Goal: Task Accomplishment & Management: Complete application form

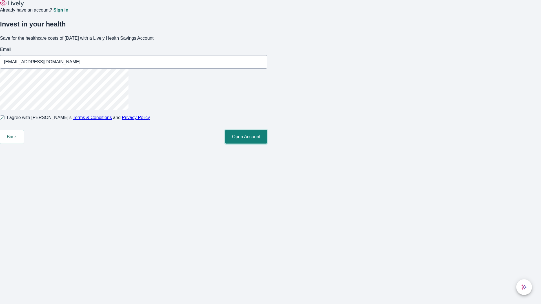
click at [267, 144] on button "Open Account" at bounding box center [246, 137] width 42 height 14
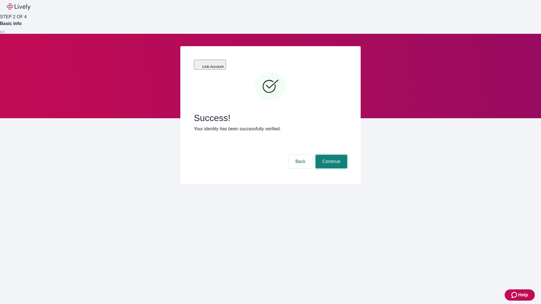
click at [331, 155] on button "Continue" at bounding box center [332, 162] width 32 height 14
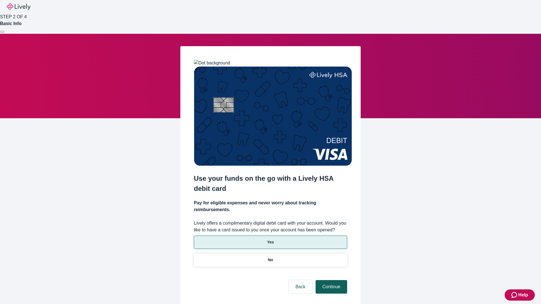
click at [270, 239] on p "Yes" at bounding box center [270, 242] width 7 height 6
click at [331, 280] on button "Continue" at bounding box center [332, 287] width 32 height 14
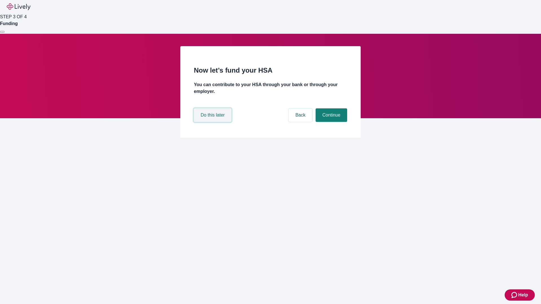
click at [213, 122] on button "Do this later" at bounding box center [212, 115] width 37 height 14
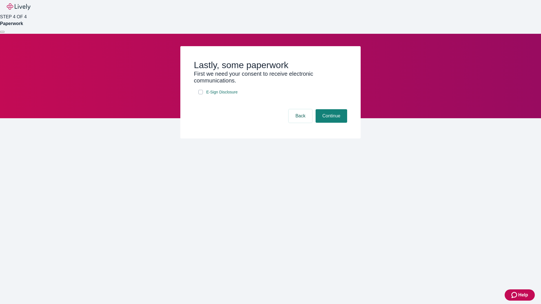
click at [201, 94] on input "E-Sign Disclosure" at bounding box center [200, 92] width 5 height 5
checkbox input "true"
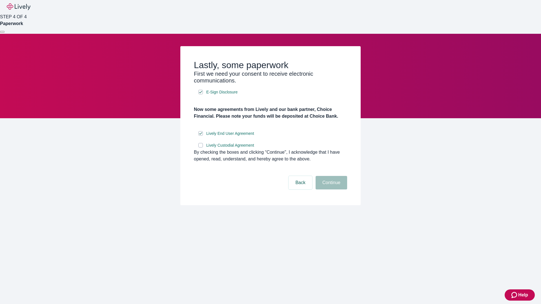
click at [201, 148] on input "Lively Custodial Agreement" at bounding box center [200, 145] width 5 height 5
checkbox input "true"
click at [331, 190] on button "Continue" at bounding box center [332, 183] width 32 height 14
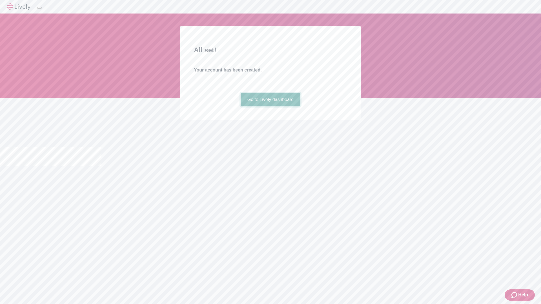
click at [270, 107] on link "Go to Lively dashboard" at bounding box center [271, 100] width 60 height 14
